Goal: Navigation & Orientation: Find specific page/section

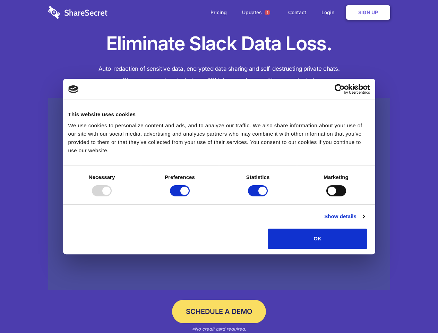
click at [112, 197] on div at bounding box center [102, 190] width 20 height 11
click at [190, 197] on input "Preferences" at bounding box center [180, 190] width 20 height 11
checkbox input "false"
click at [259, 197] on input "Statistics" at bounding box center [258, 190] width 20 height 11
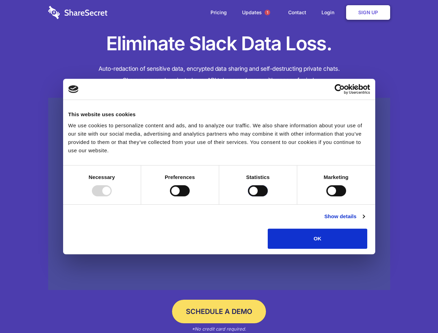
checkbox input "false"
click at [327, 197] on input "Marketing" at bounding box center [337, 190] width 20 height 11
checkbox input "true"
click at [365, 221] on link "Show details" at bounding box center [345, 216] width 40 height 8
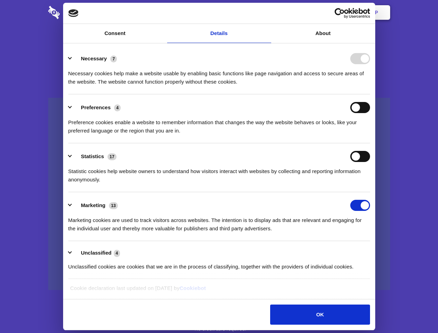
click at [370, 94] on li "Necessary 7 Necessary cookies help make a website usable by enabling basic func…" at bounding box center [219, 69] width 302 height 49
click at [267, 12] on span "1" at bounding box center [268, 13] width 6 height 6
